Goal: Task Accomplishment & Management: Use online tool/utility

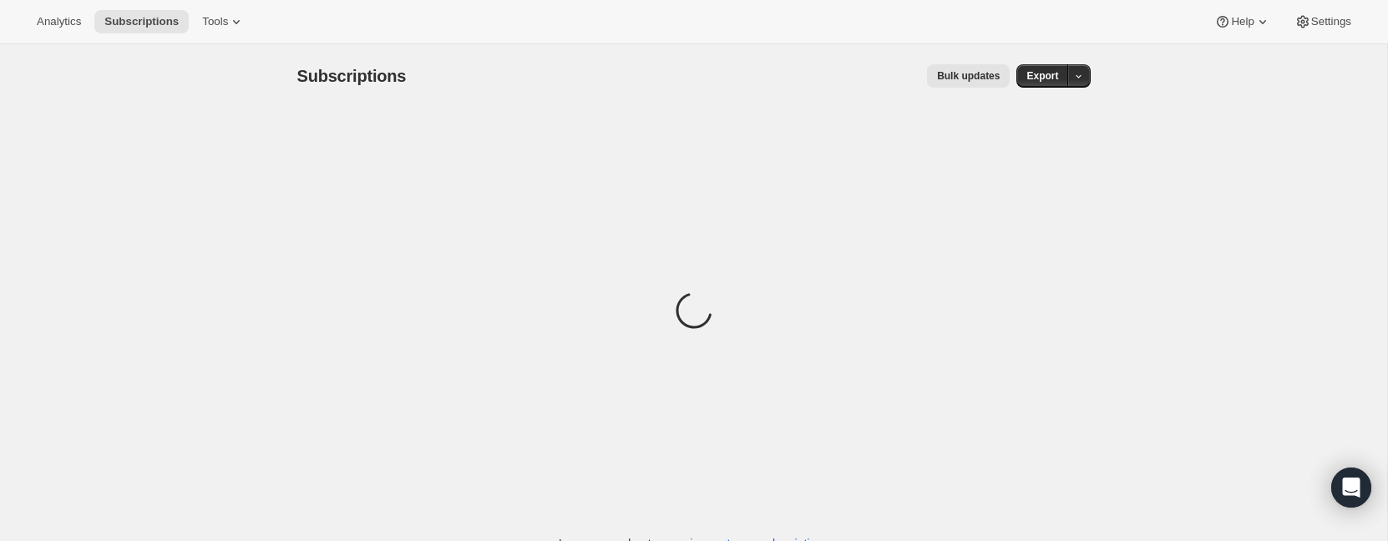
scroll to position [44, 0]
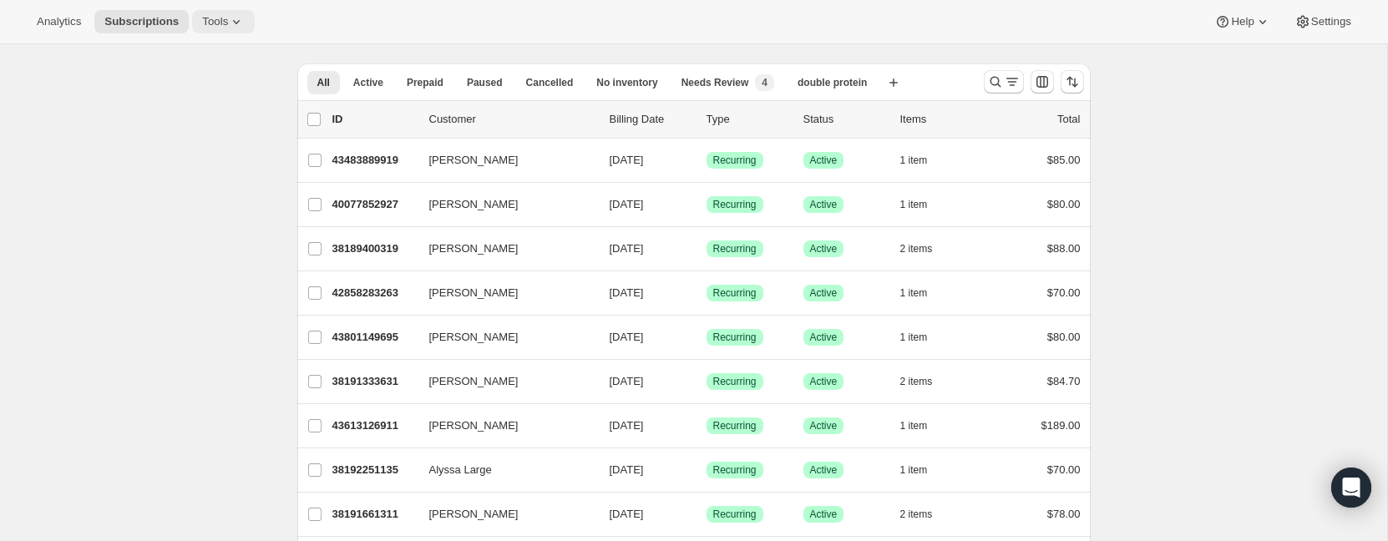
click at [224, 15] on span "Tools" at bounding box center [215, 21] width 26 height 13
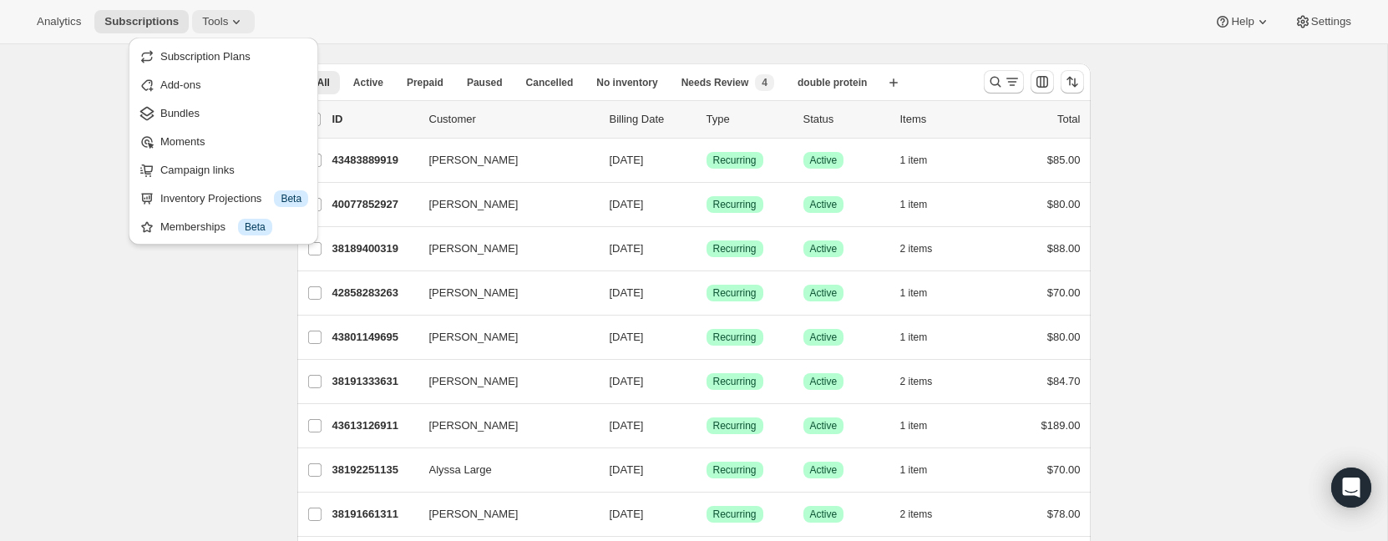
click at [228, 21] on span "Tools" at bounding box center [215, 21] width 26 height 13
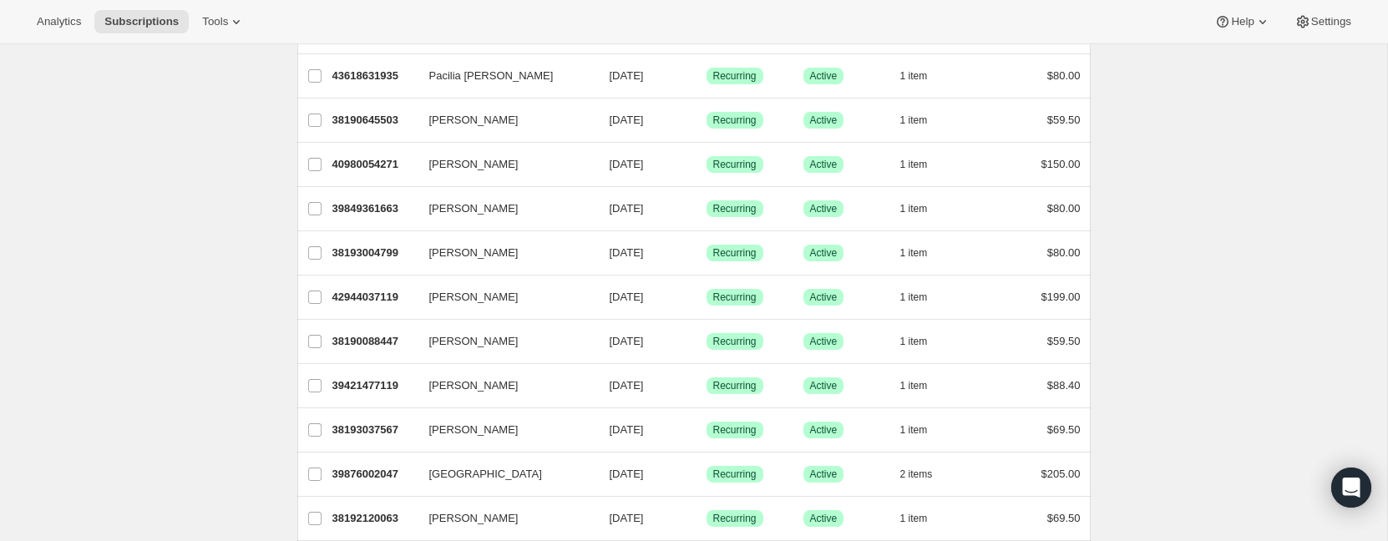
scroll to position [1947, 0]
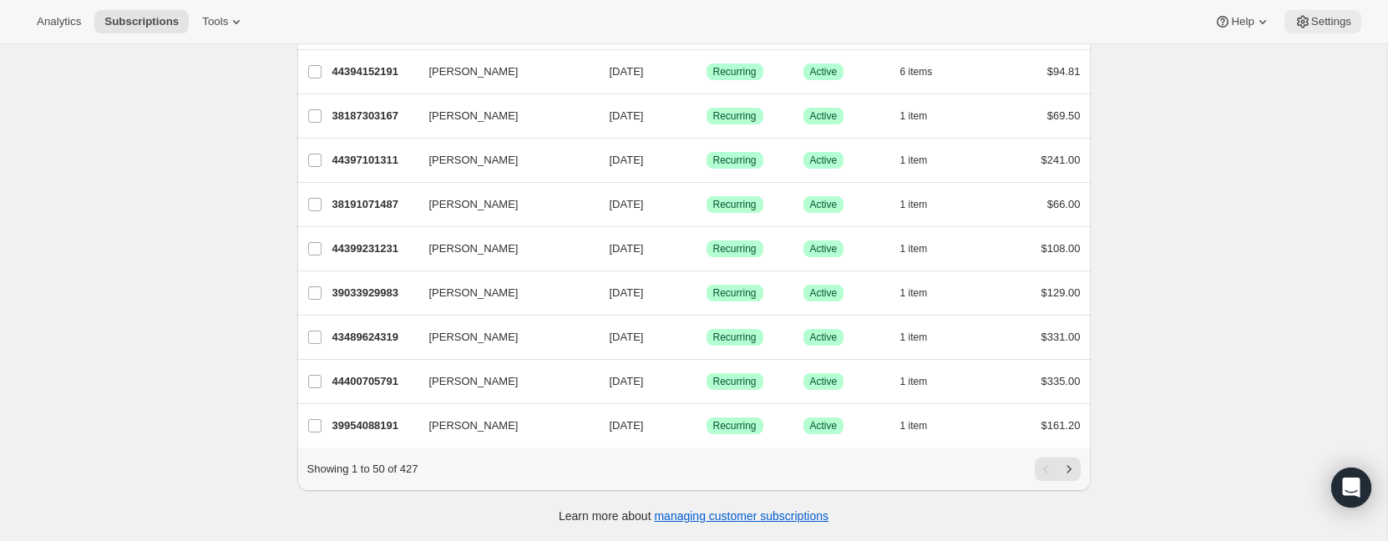
click at [1314, 18] on span "Settings" at bounding box center [1331, 21] width 40 height 13
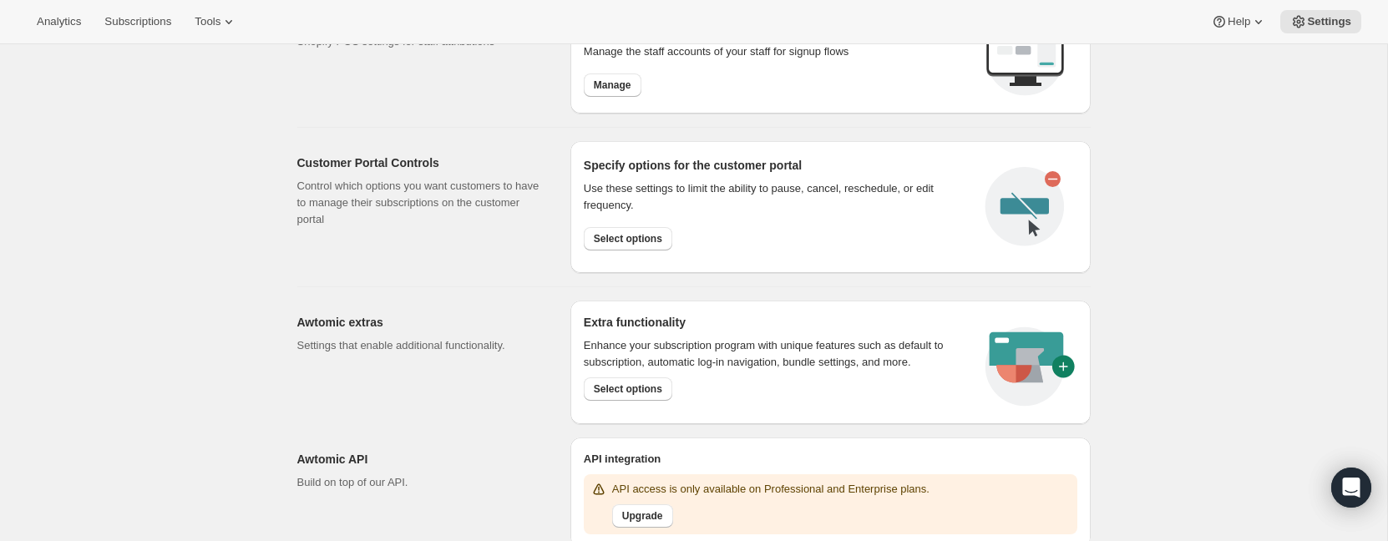
scroll to position [784, 0]
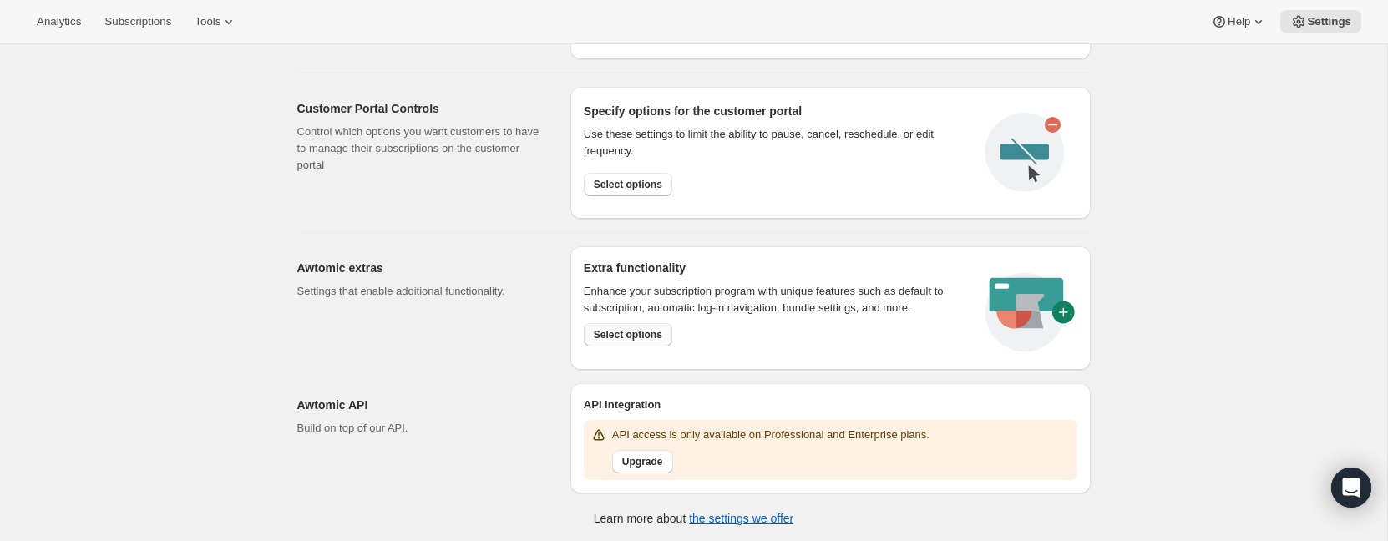
click at [598, 330] on span "Select options" at bounding box center [628, 334] width 68 height 13
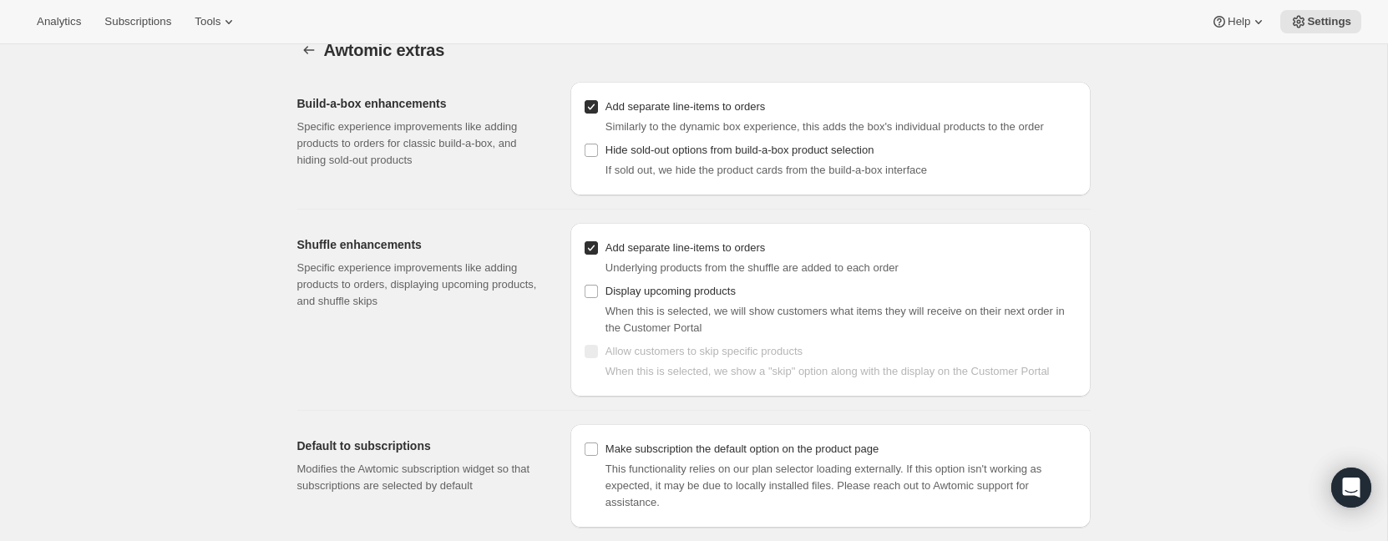
scroll to position [44, 0]
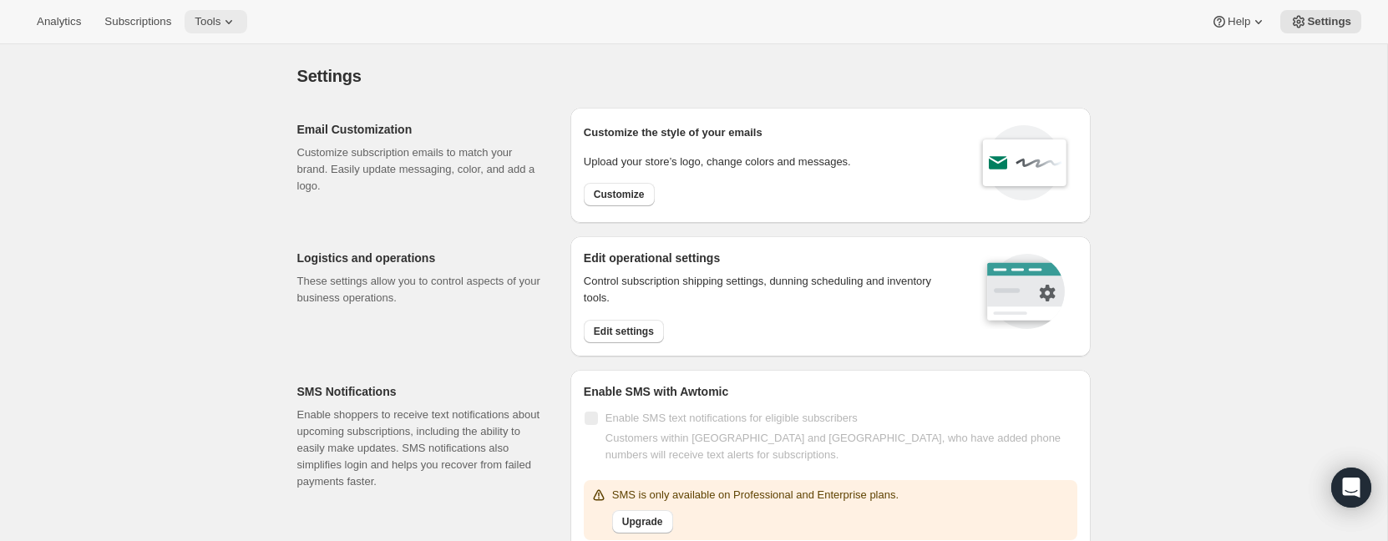
click at [220, 26] on span "Tools" at bounding box center [208, 21] width 26 height 13
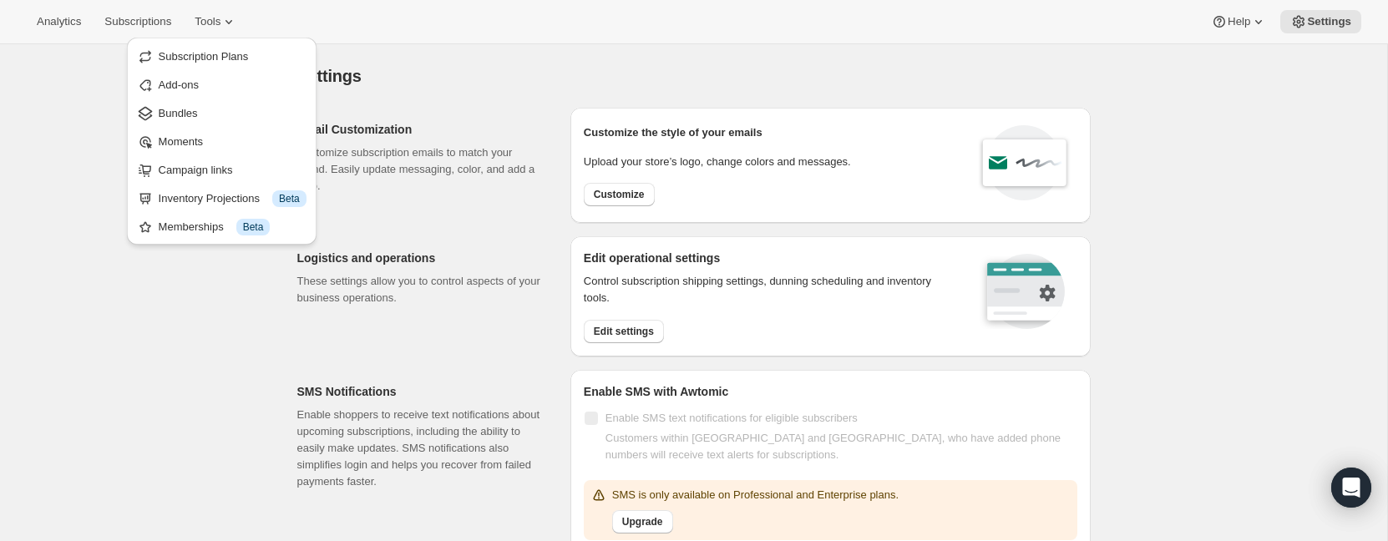
click at [439, 38] on div "Analytics Subscriptions Tools Help Settings" at bounding box center [694, 22] width 1388 height 44
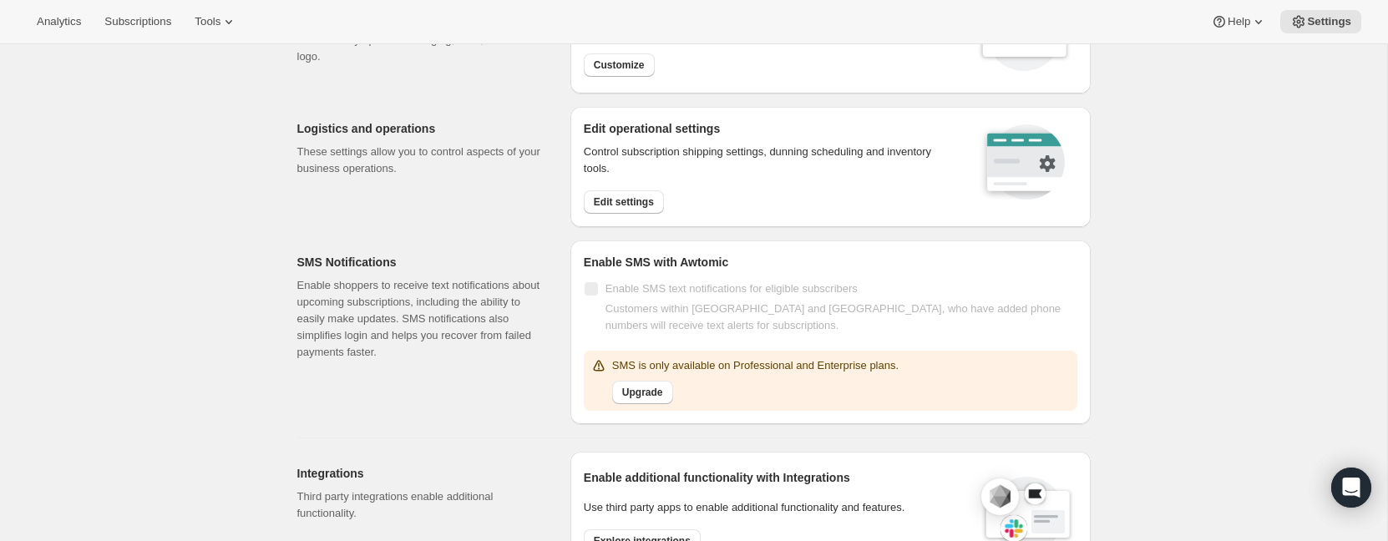
scroll to position [784, 0]
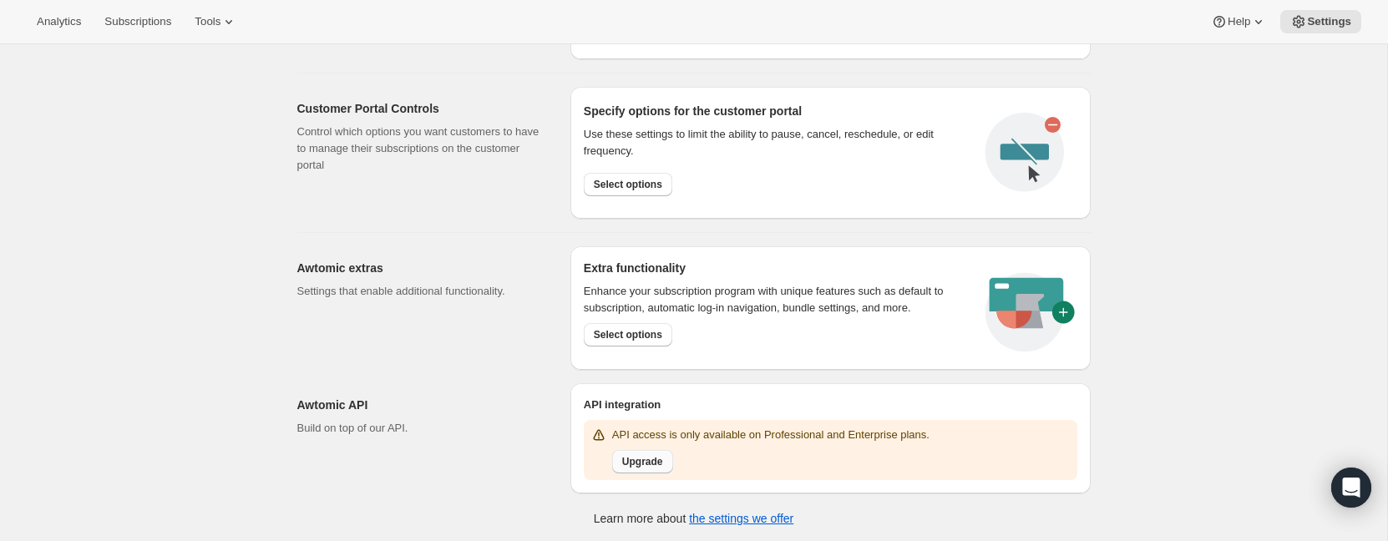
click at [637, 463] on span "Upgrade" at bounding box center [642, 461] width 41 height 13
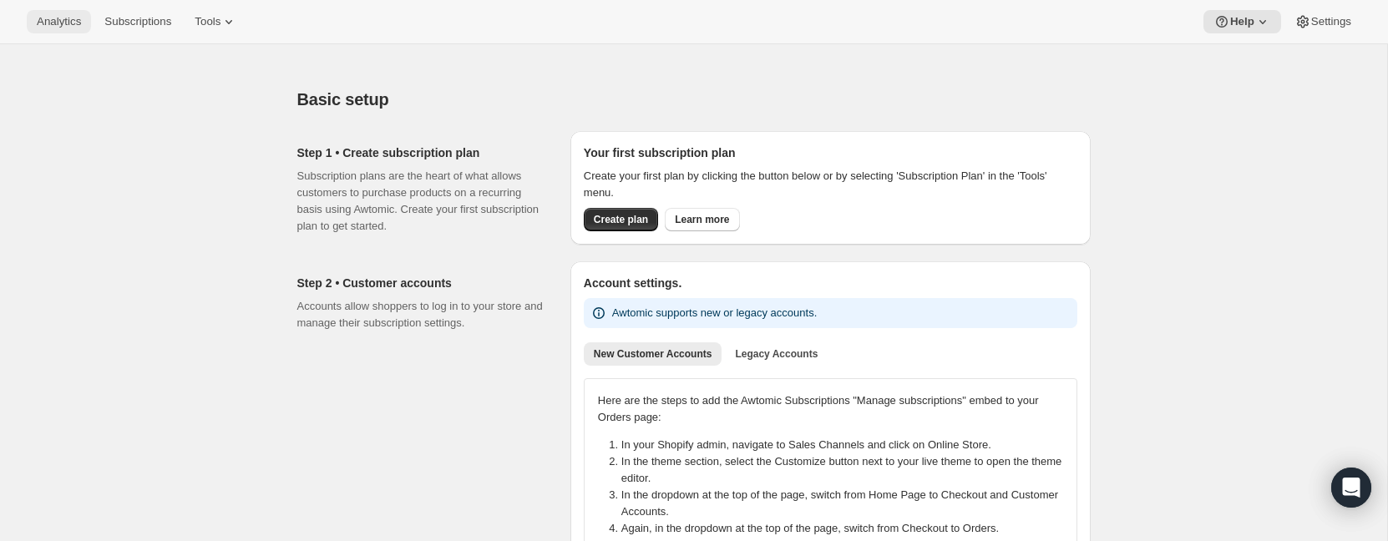
click at [57, 16] on span "Analytics" at bounding box center [59, 21] width 44 height 13
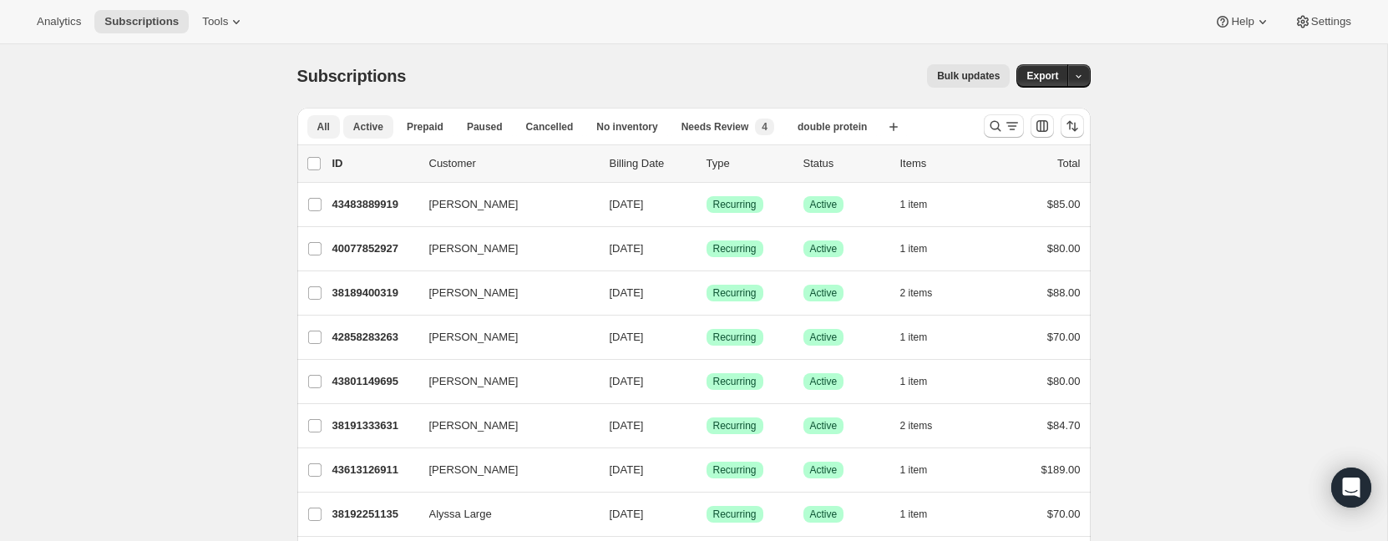
click at [378, 131] on span "Active" at bounding box center [368, 126] width 30 height 13
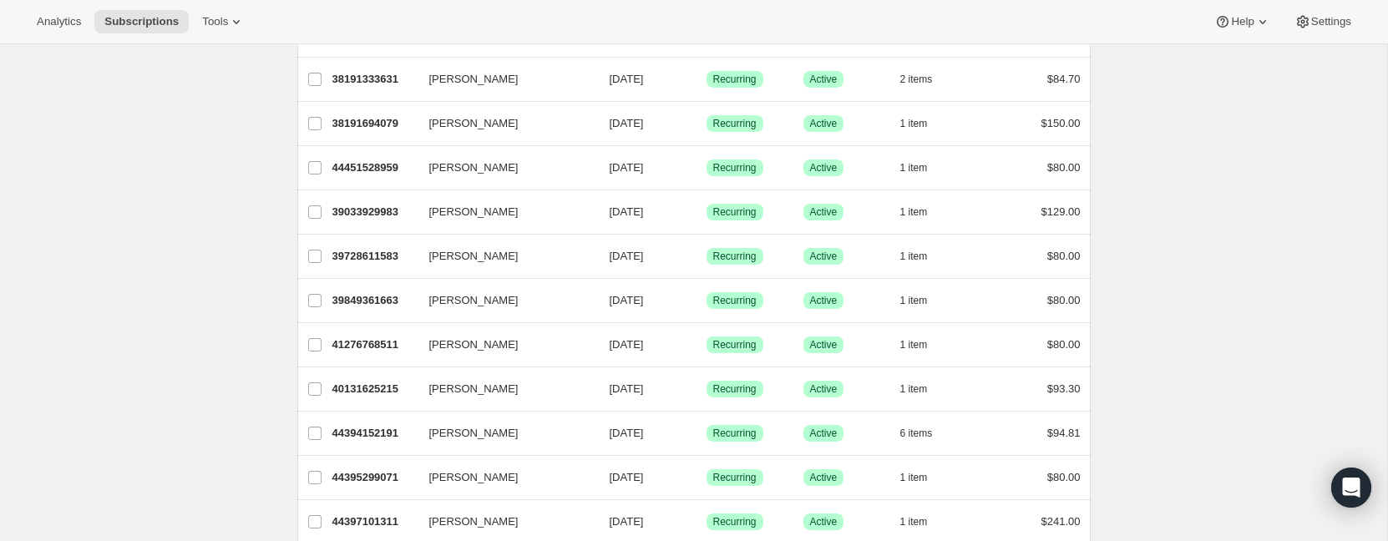
scroll to position [1947, 0]
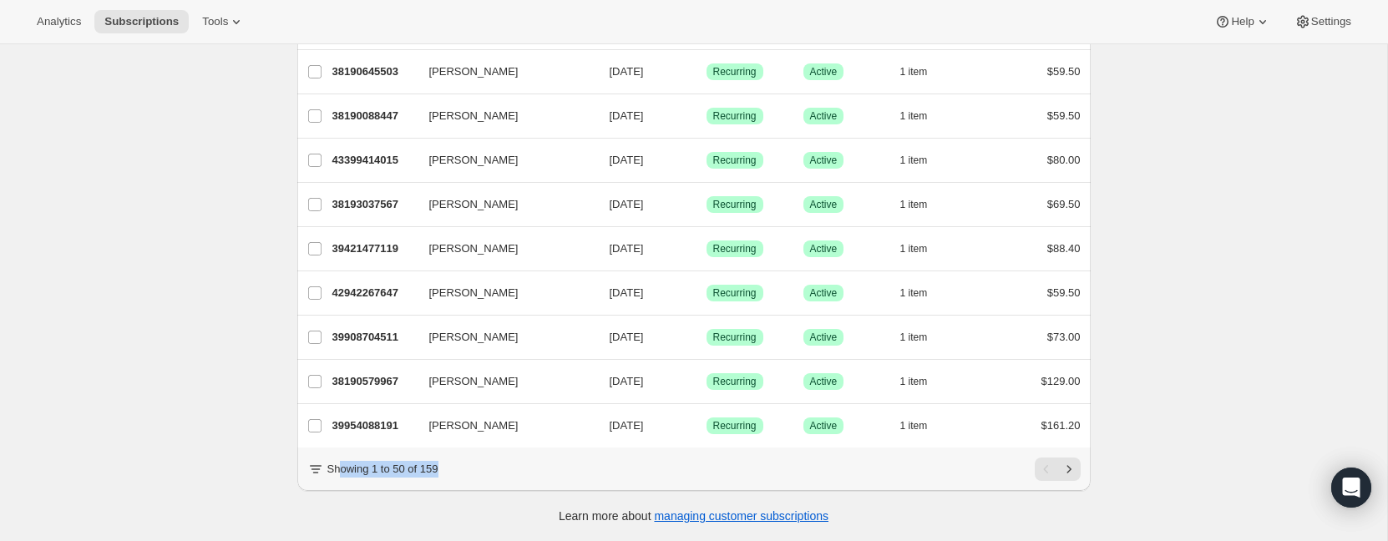
drag, startPoint x: 439, startPoint y: 470, endPoint x: 303, endPoint y: 461, distance: 136.4
click at [338, 467] on div "Showing 1 to 50 of 159" at bounding box center [693, 469] width 773 height 23
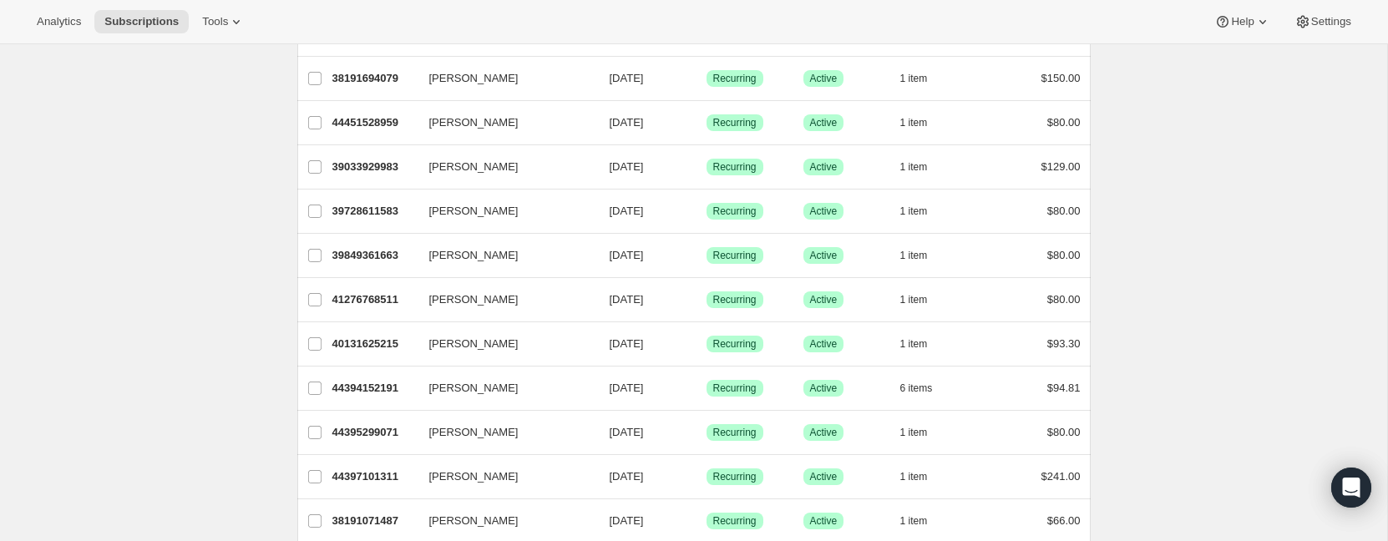
scroll to position [0, 0]
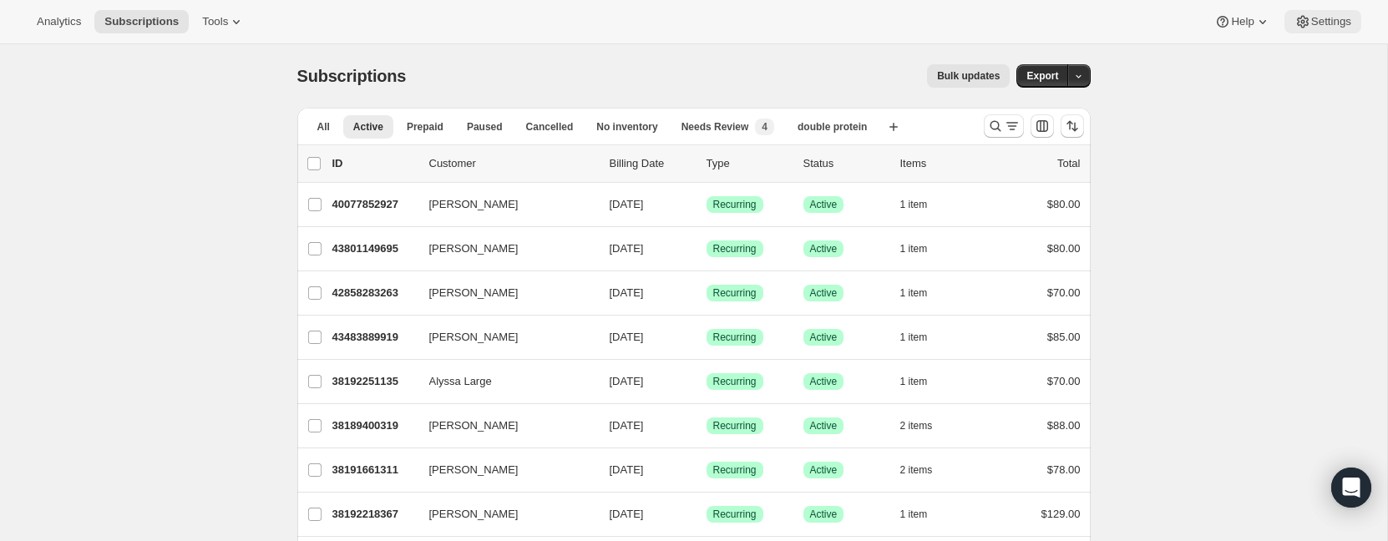
click at [1297, 21] on icon at bounding box center [1302, 21] width 17 height 17
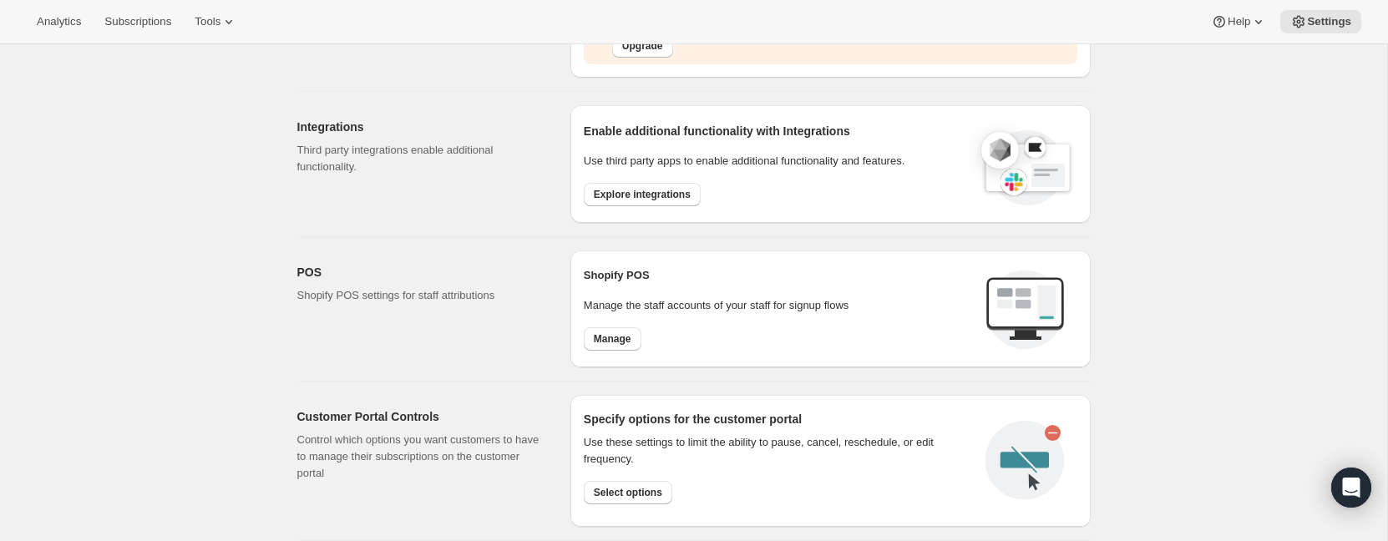
scroll to position [431, 0]
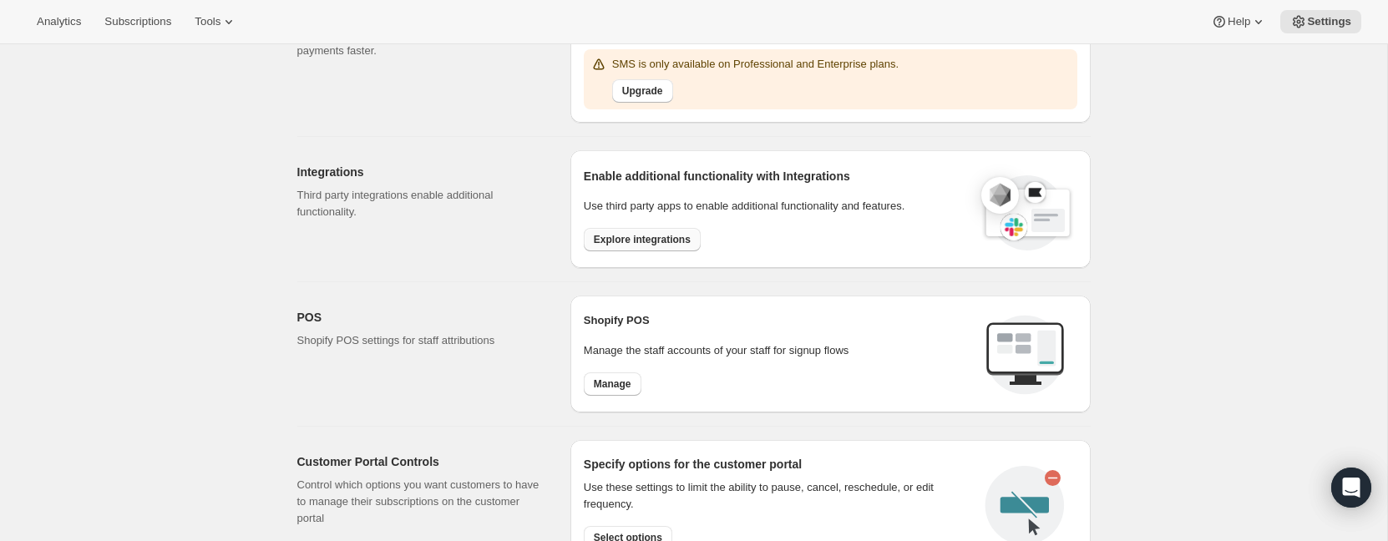
click at [645, 240] on span "Explore integrations" at bounding box center [642, 239] width 97 height 13
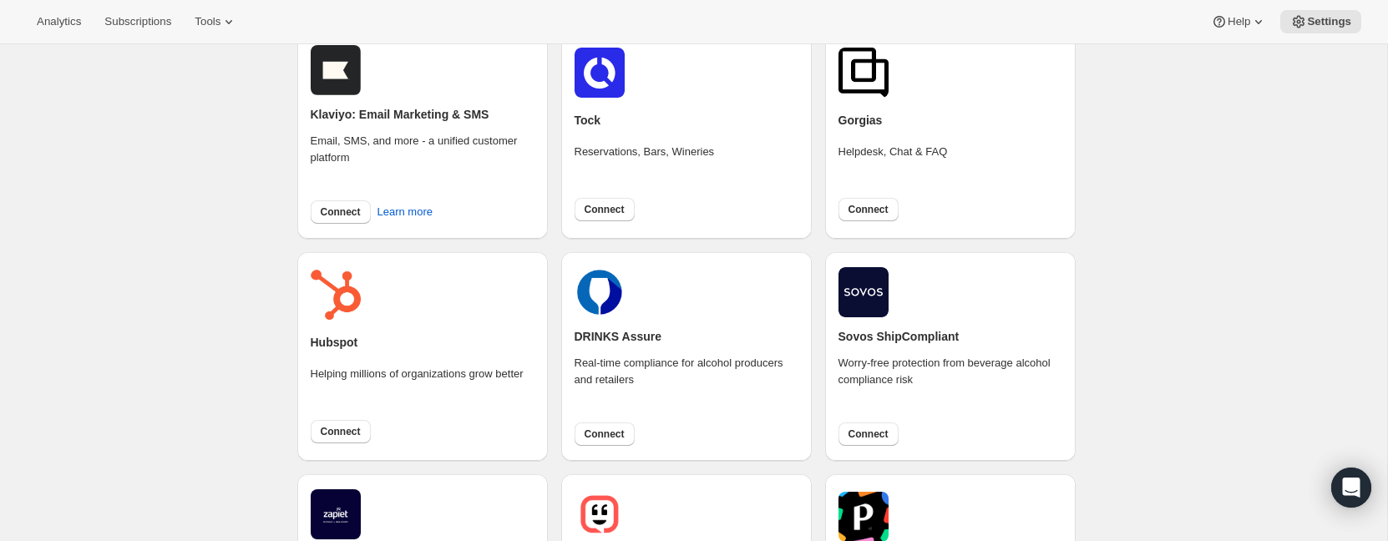
click at [337, 198] on div "Connect Learn more" at bounding box center [368, 209] width 129 height 30
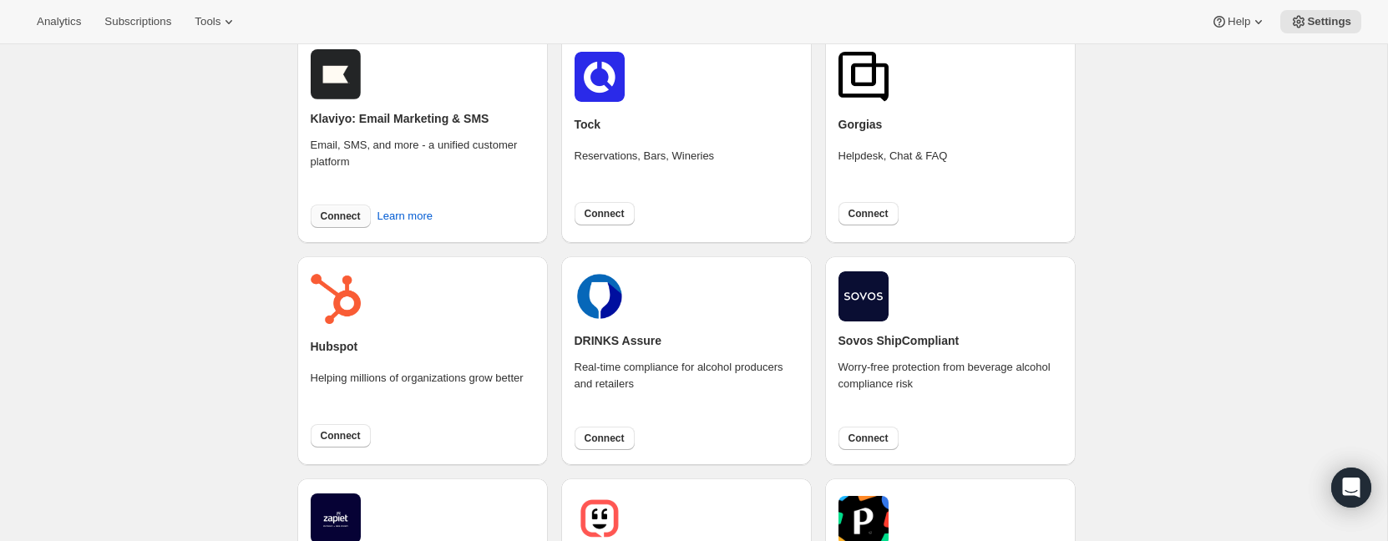
click at [339, 208] on button "Connect" at bounding box center [341, 216] width 60 height 23
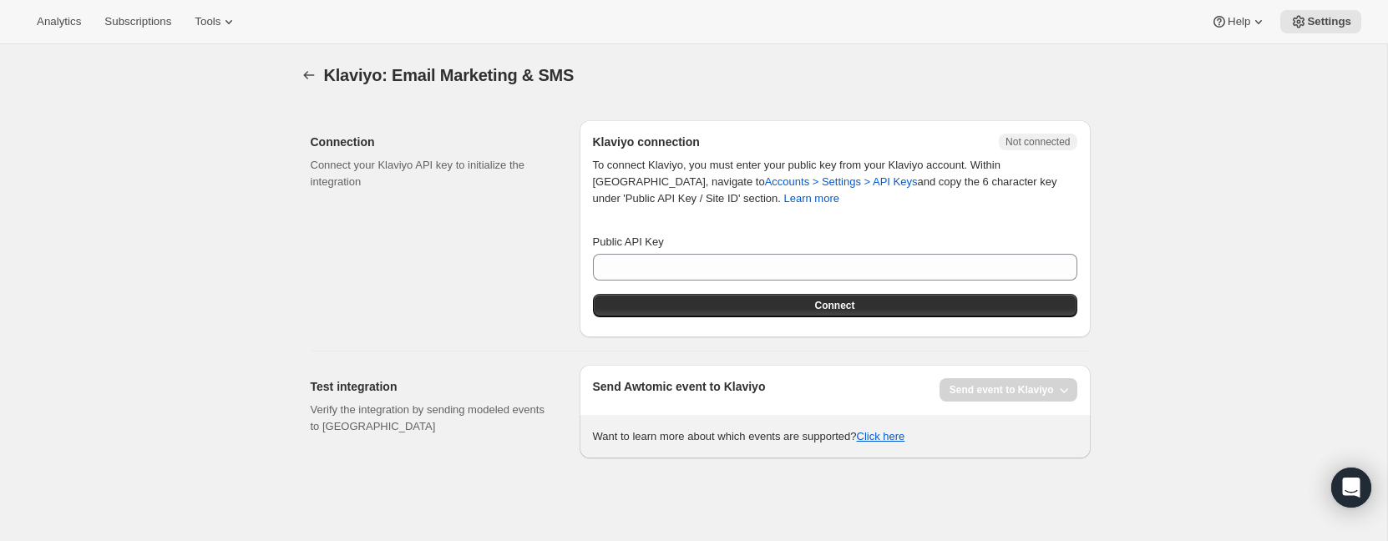
scroll to position [44, 0]
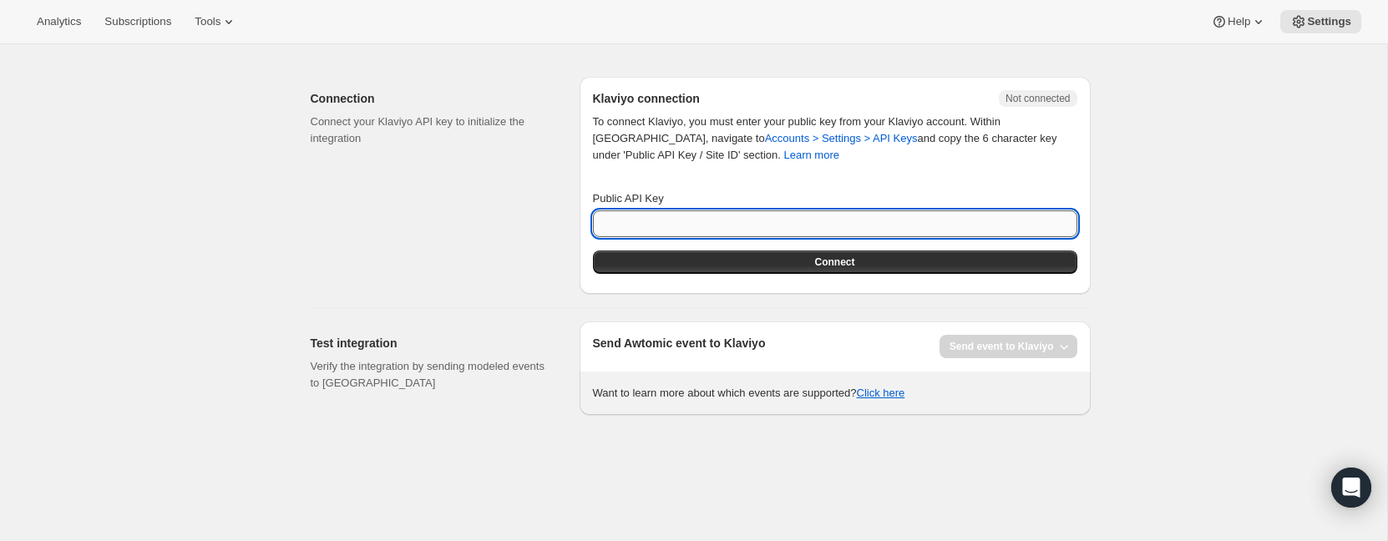
click at [763, 227] on input "Public API Key" at bounding box center [835, 223] width 484 height 27
paste input "pk_07c090002a5939b753e81af6ad2f50eb41"
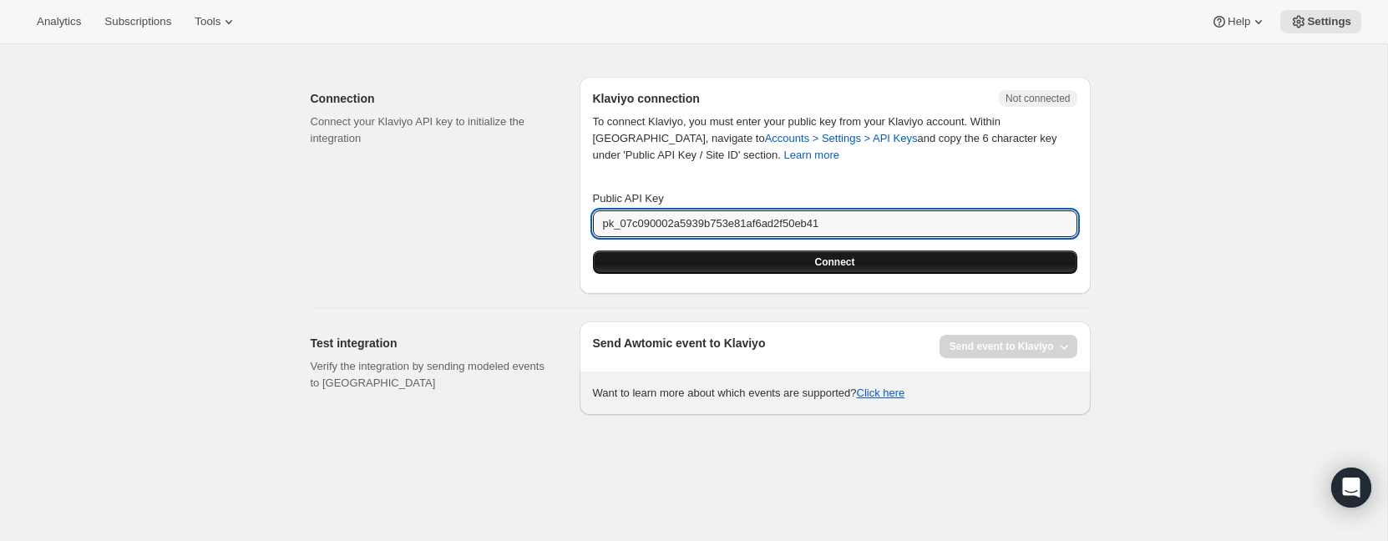
type input "pk_07c090002a5939b753e81af6ad2f50eb41"
click at [776, 254] on button "Connect" at bounding box center [835, 262] width 484 height 23
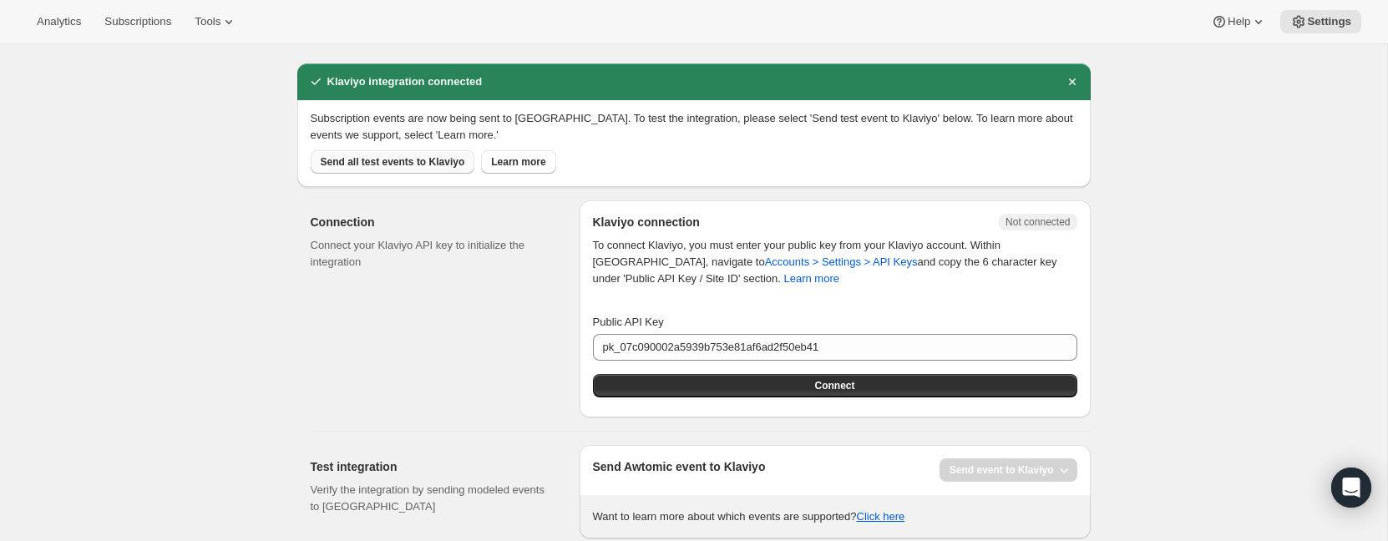
click at [420, 158] on span "Send all test events to Klaviyo" at bounding box center [393, 161] width 144 height 13
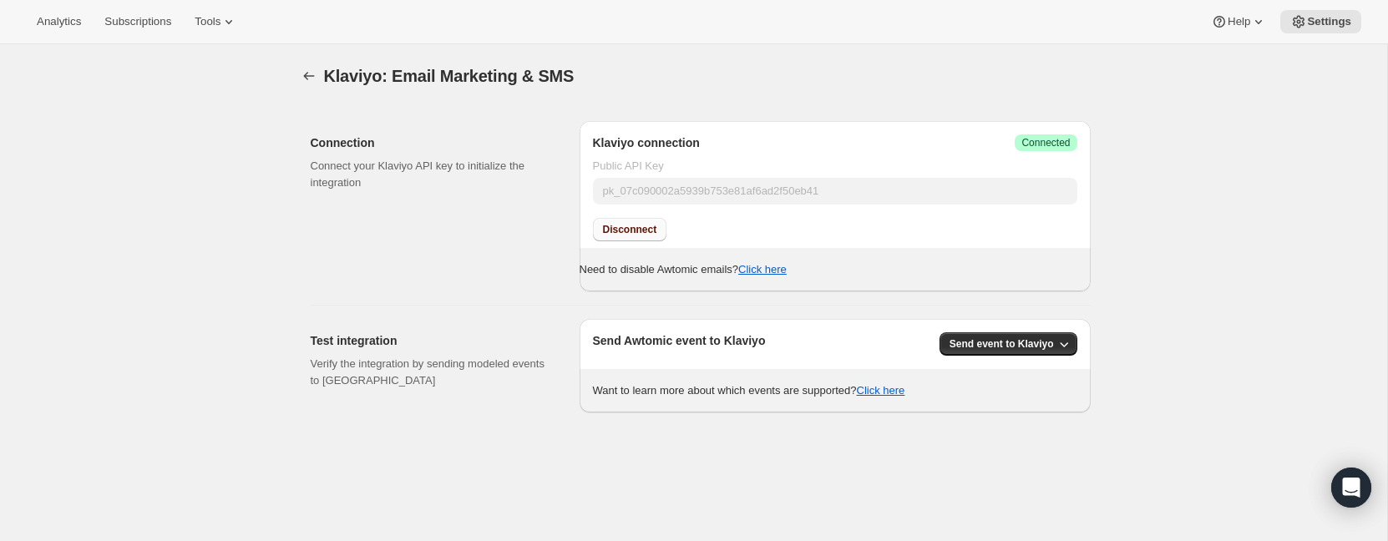
scroll to position [44, 0]
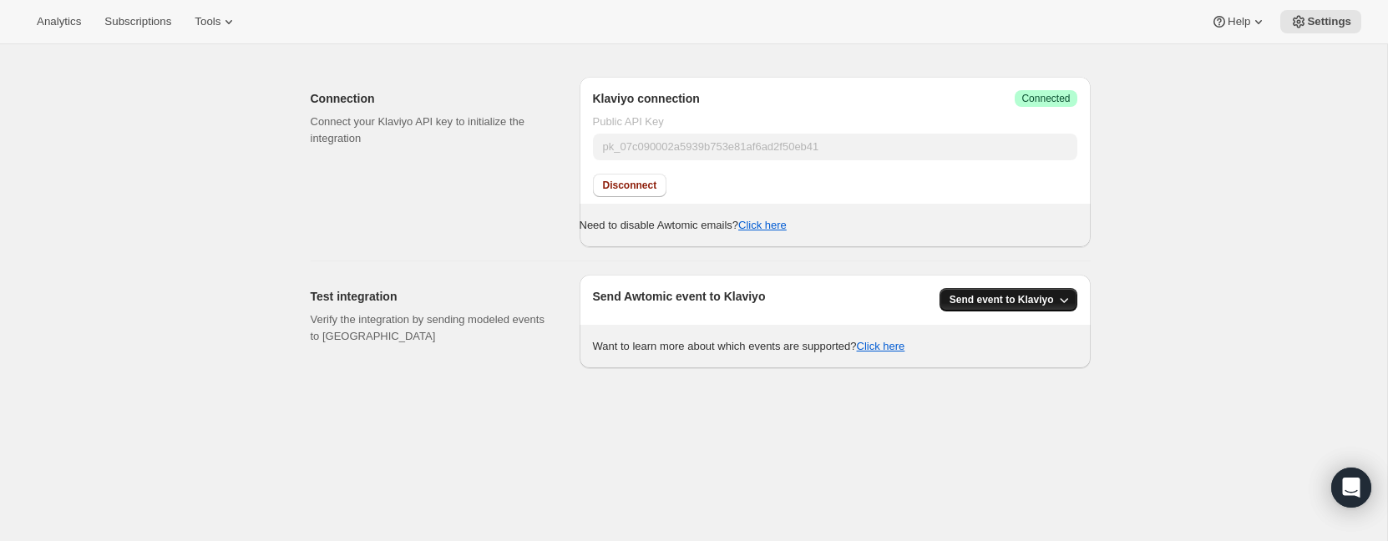
click at [1068, 290] on button "Send event to Klaviyo" at bounding box center [1008, 299] width 138 height 23
click at [1053, 366] on span "All Awtomic events" at bounding box center [1005, 363] width 105 height 17
click at [220, 27] on span "Tools" at bounding box center [208, 21] width 26 height 13
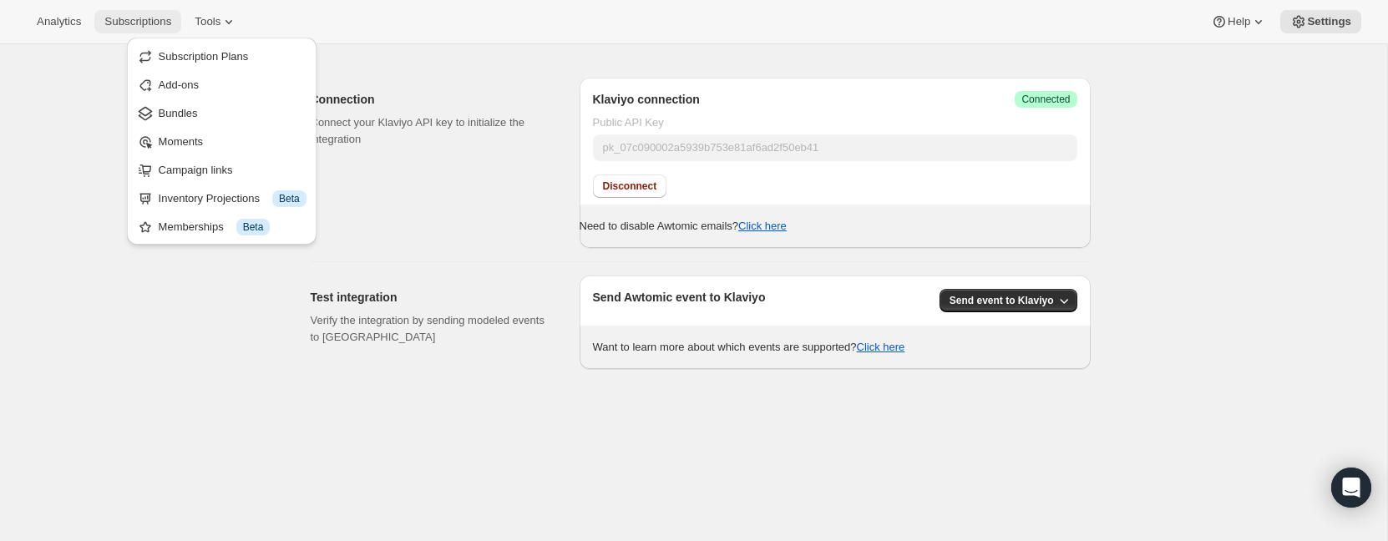
click at [102, 20] on button "Subscriptions" at bounding box center [137, 21] width 87 height 23
